Goal: Entertainment & Leisure: Consume media (video, audio)

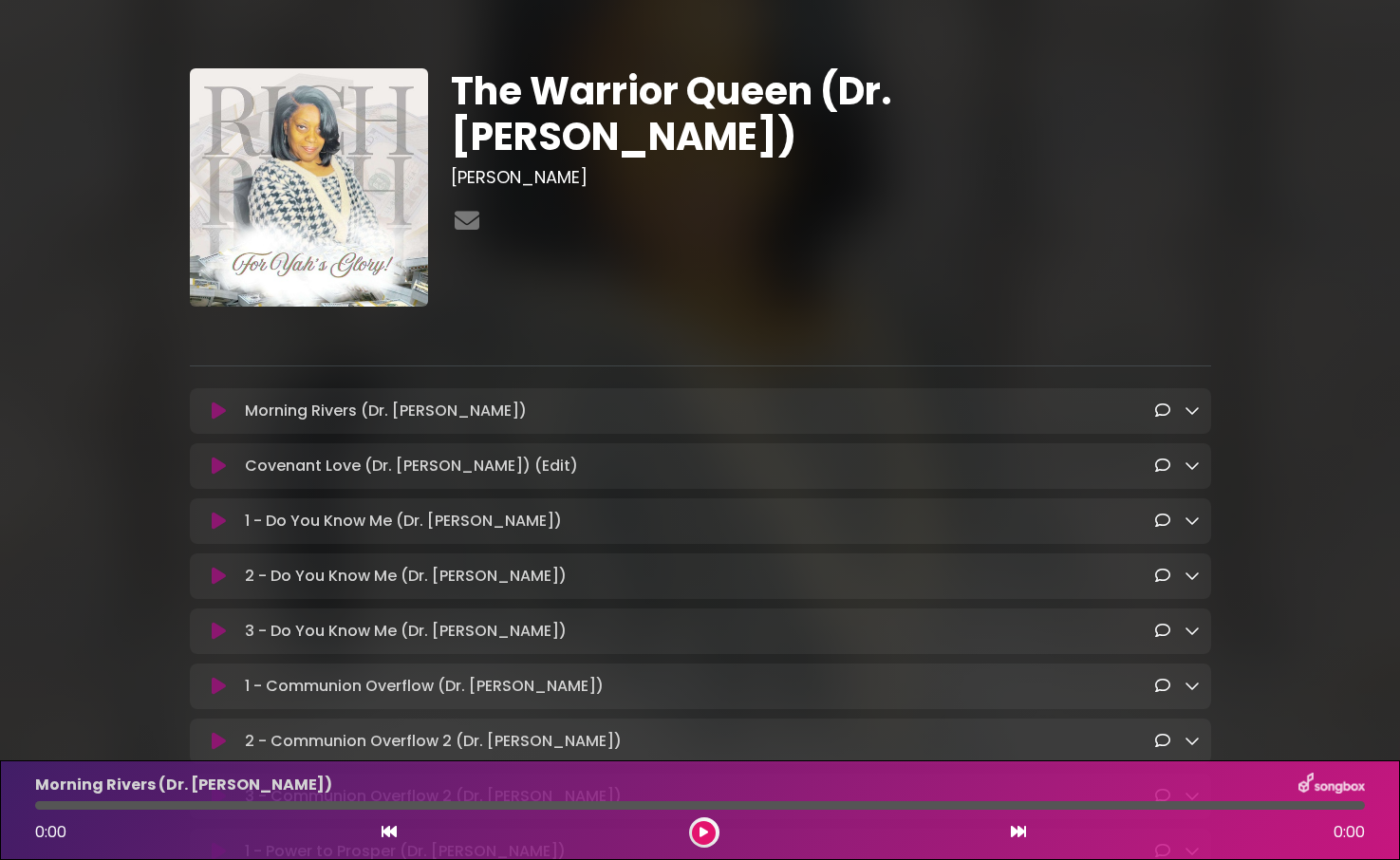
click at [220, 412] on icon at bounding box center [218, 411] width 14 height 19
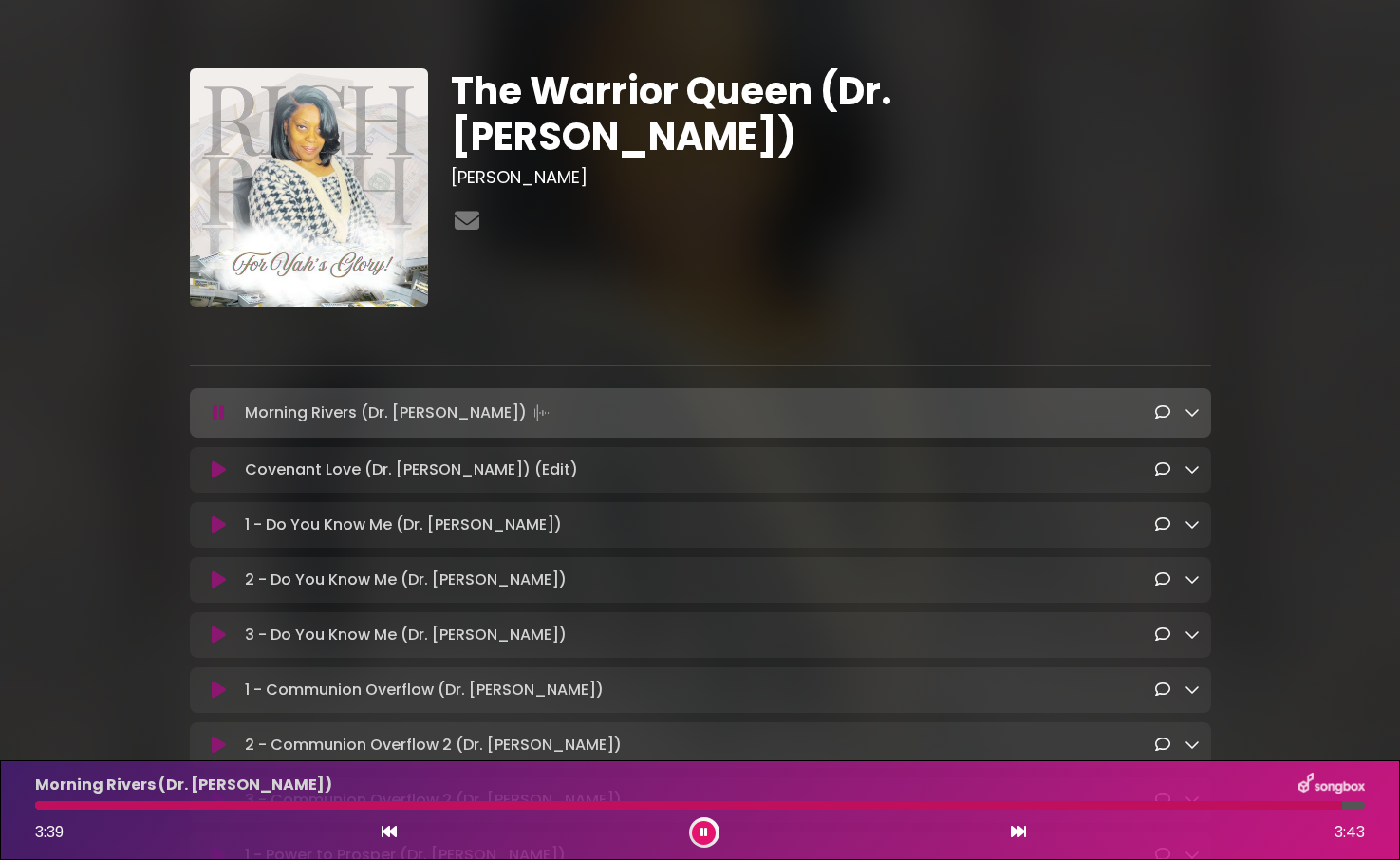
click at [705, 833] on icon at bounding box center [704, 832] width 8 height 11
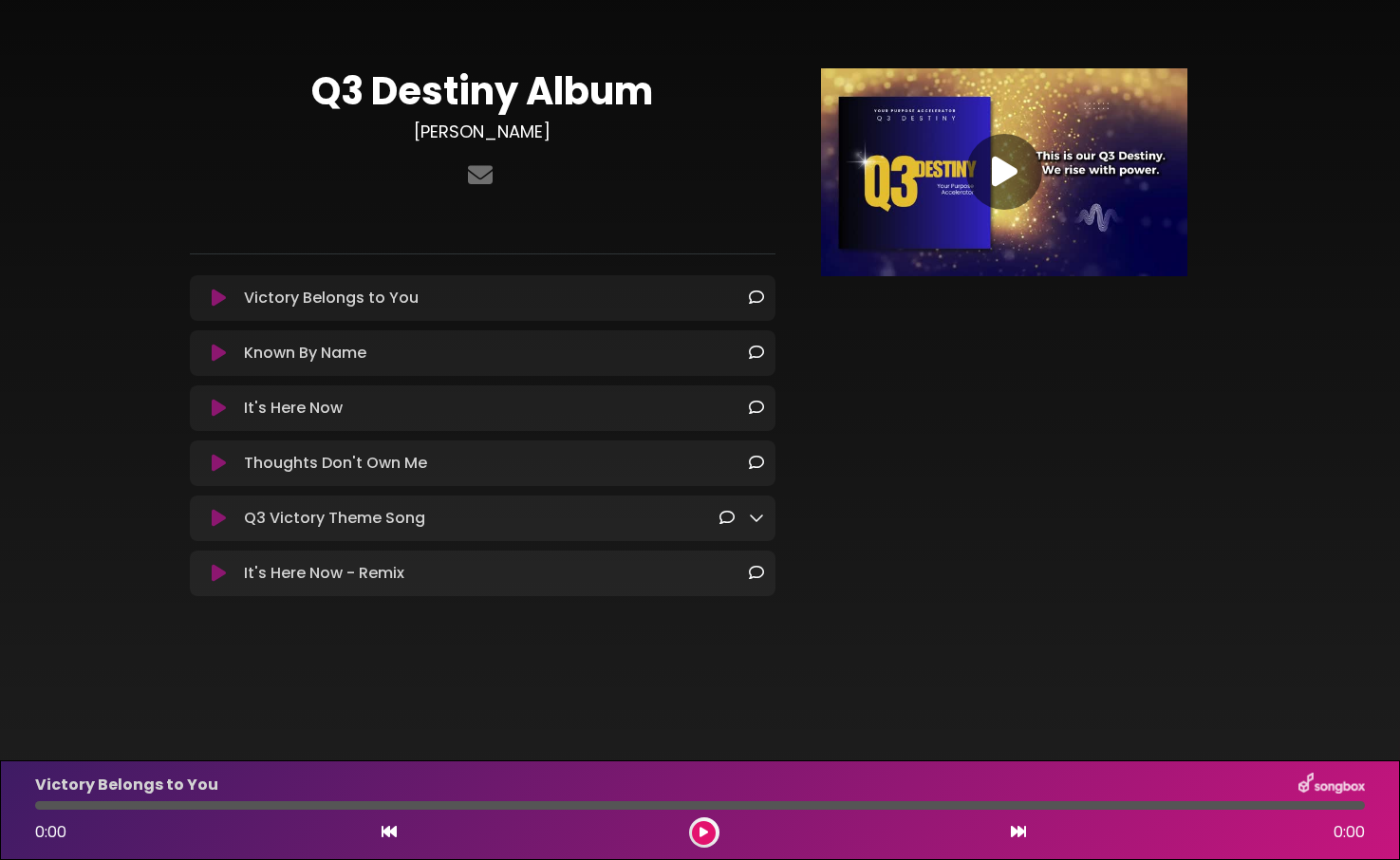
click at [750, 520] on icon at bounding box center [756, 517] width 15 height 15
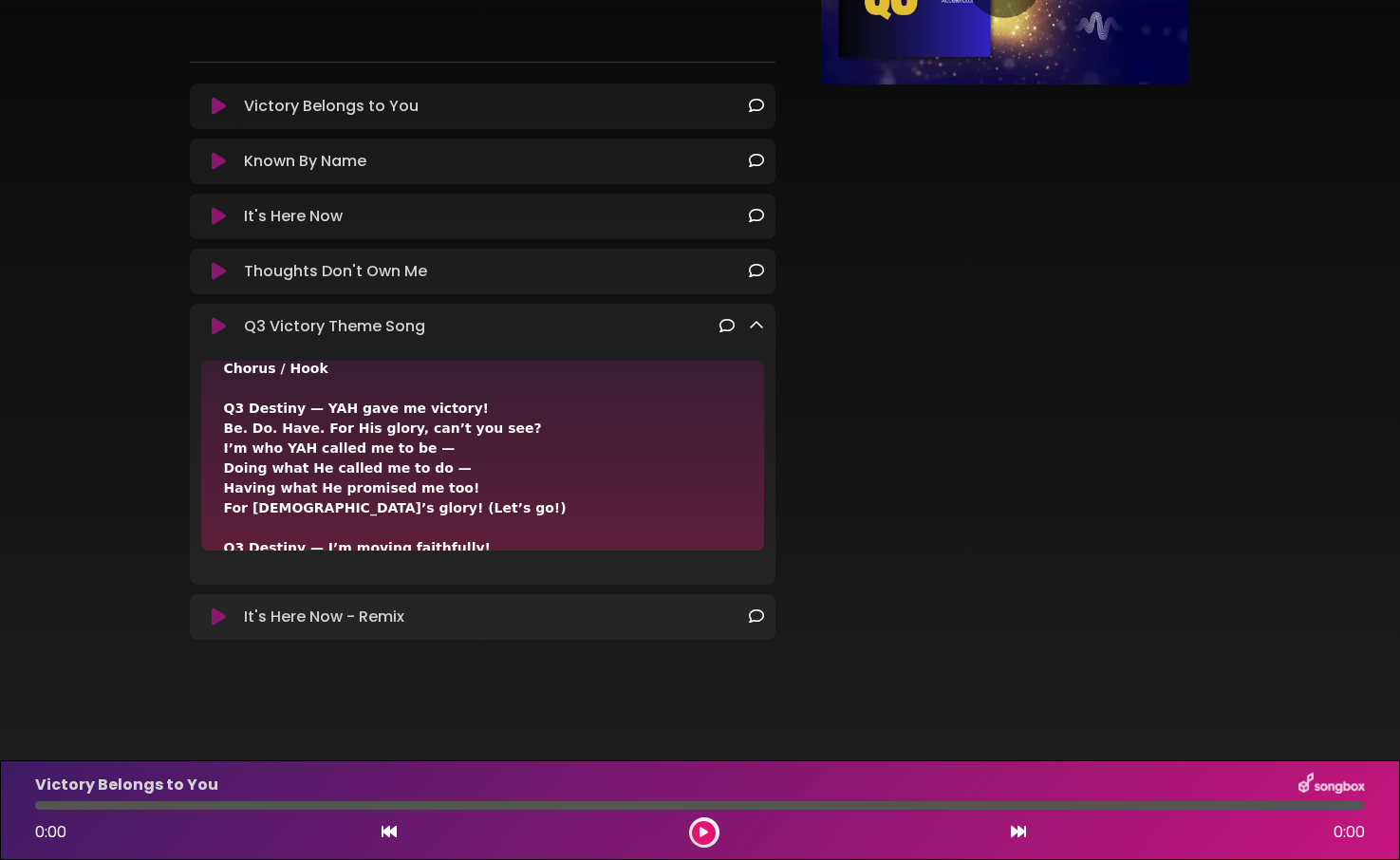
scroll to position [59, 0]
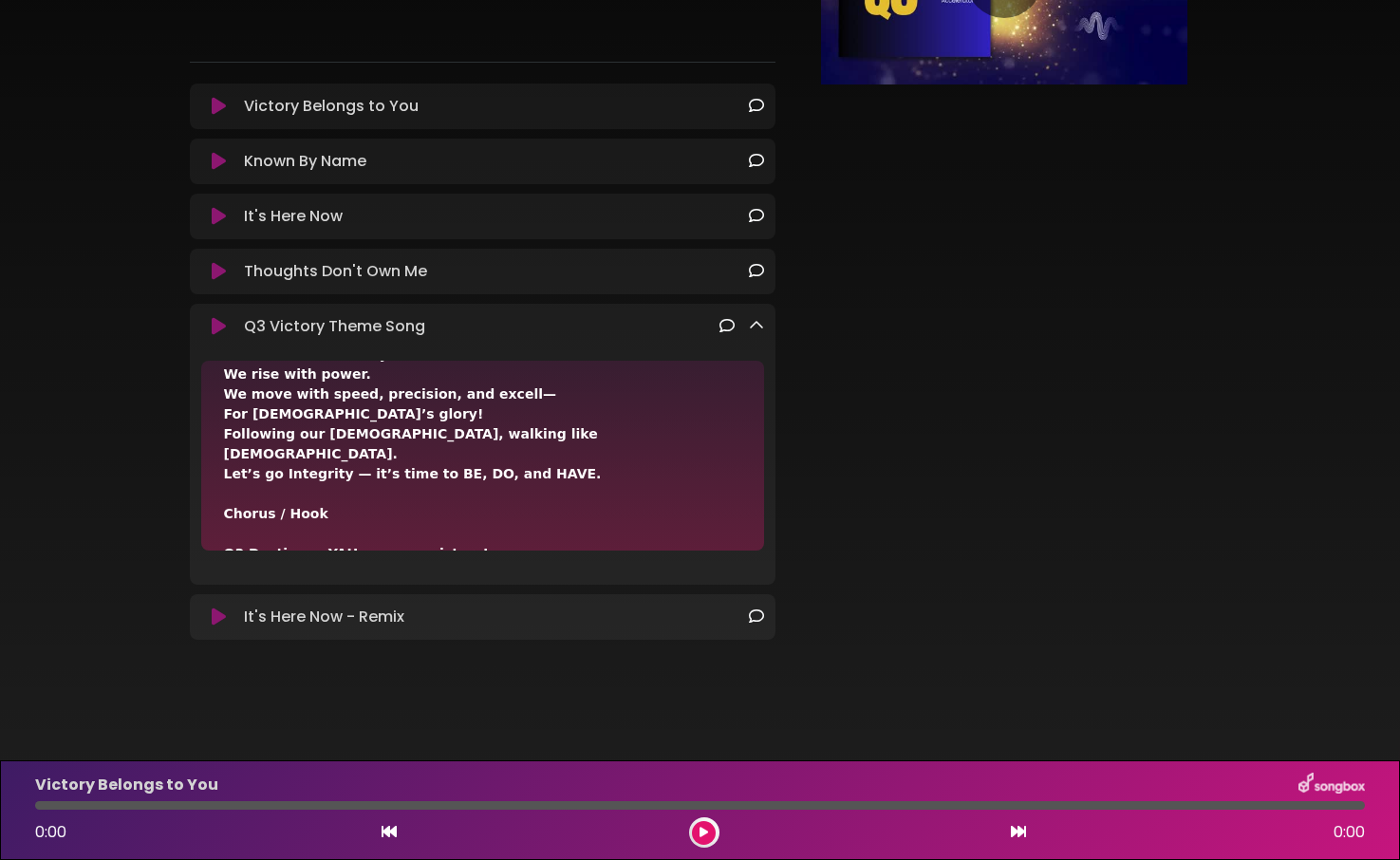
click at [757, 319] on icon at bounding box center [756, 326] width 15 height 15
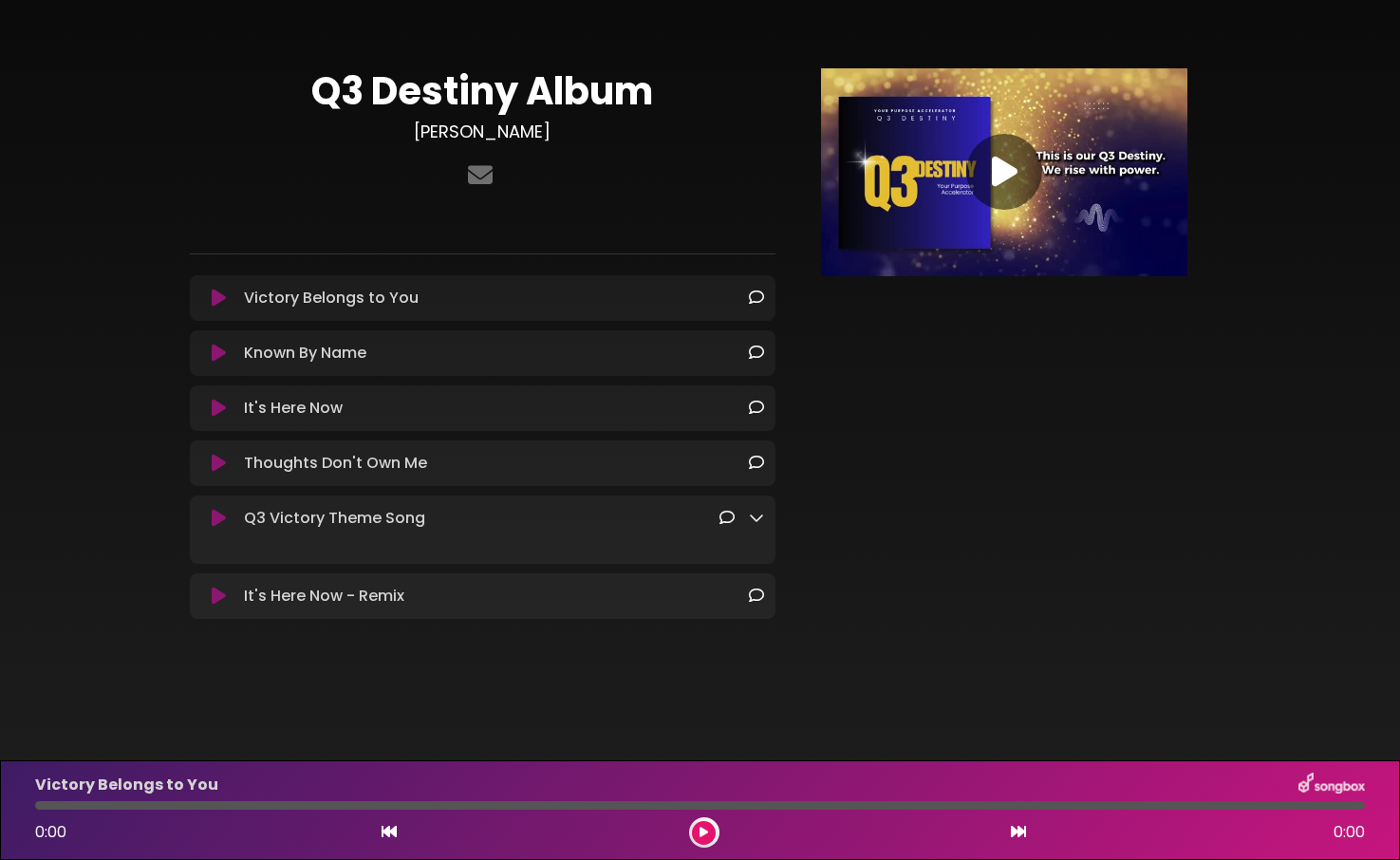
scroll to position [0, 0]
